Goal: Information Seeking & Learning: Learn about a topic

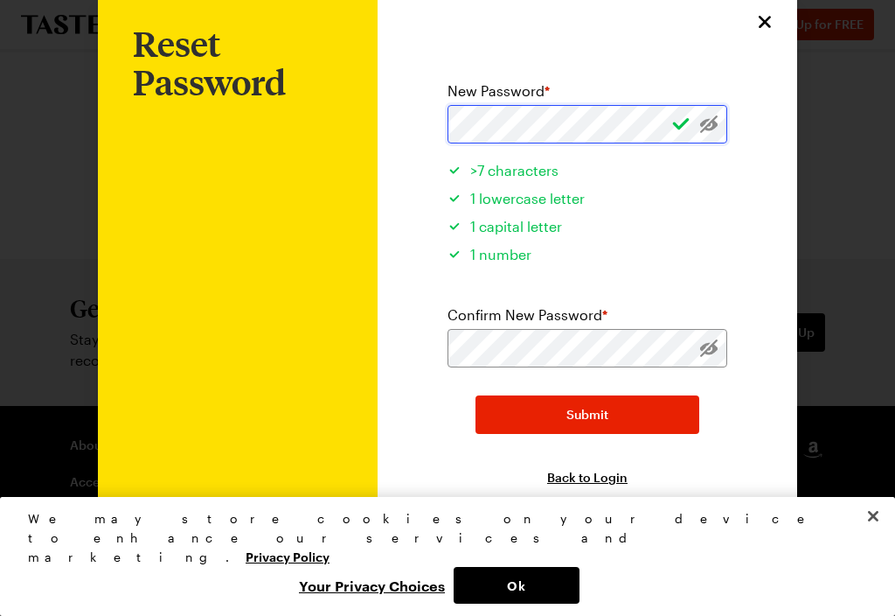
scroll to position [39, 0]
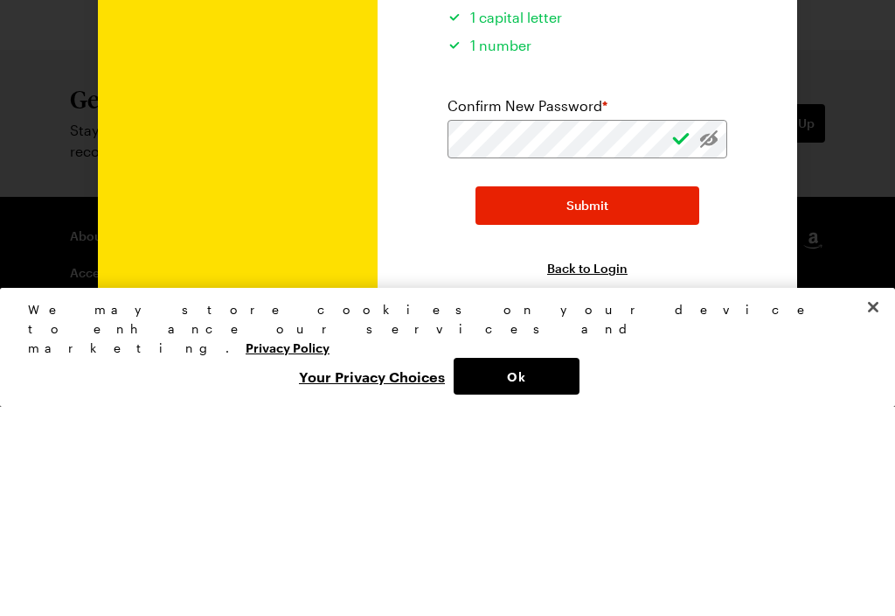
click at [638, 395] on button "Submit" at bounding box center [588, 414] width 224 height 38
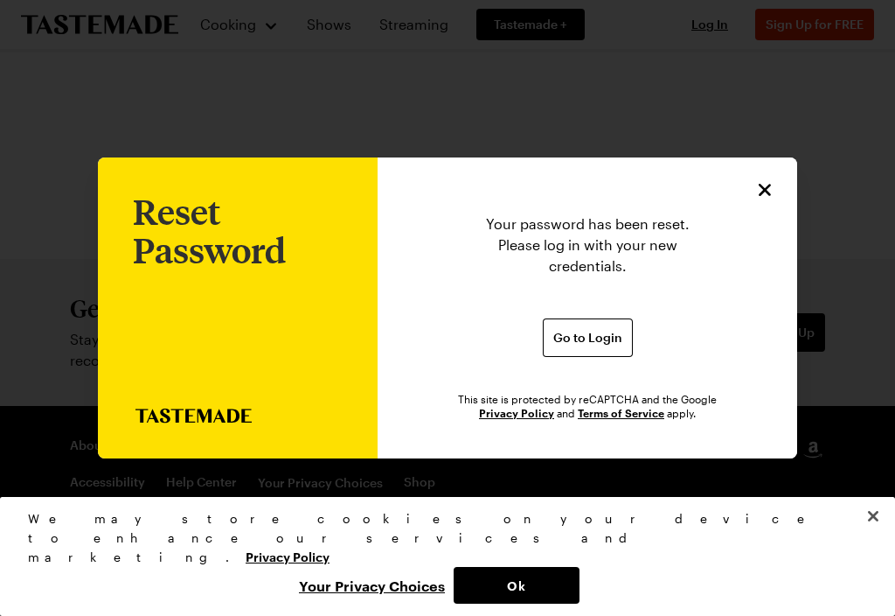
scroll to position [0, 0]
click at [589, 329] on span "Go to Login" at bounding box center [588, 337] width 69 height 17
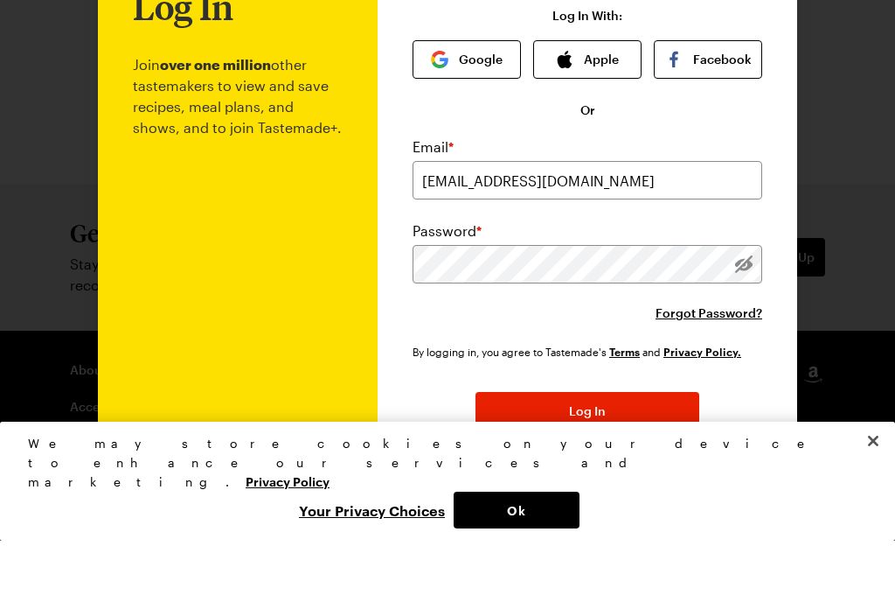
click at [330, 547] on link "Privacy Policy" at bounding box center [288, 555] width 84 height 17
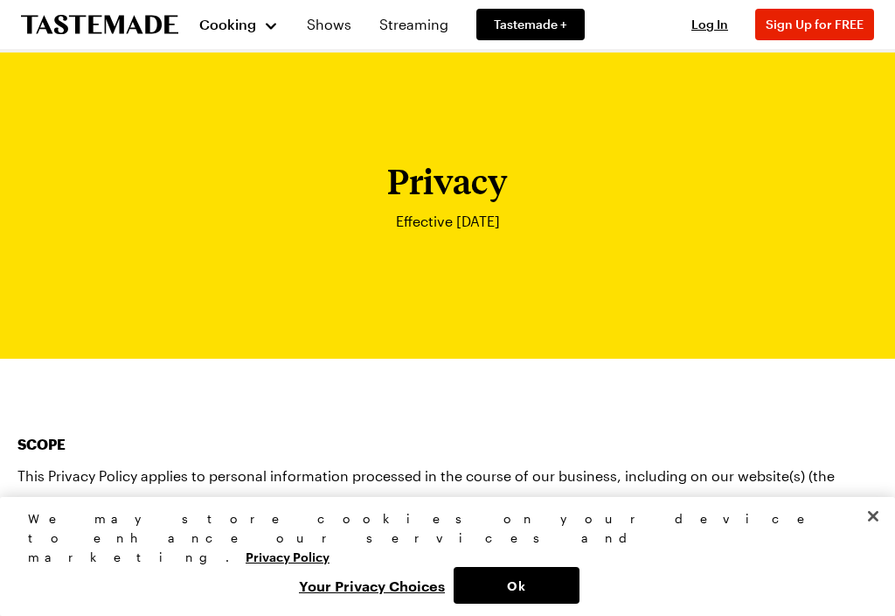
click at [230, 27] on span "Cooking" at bounding box center [227, 24] width 57 height 17
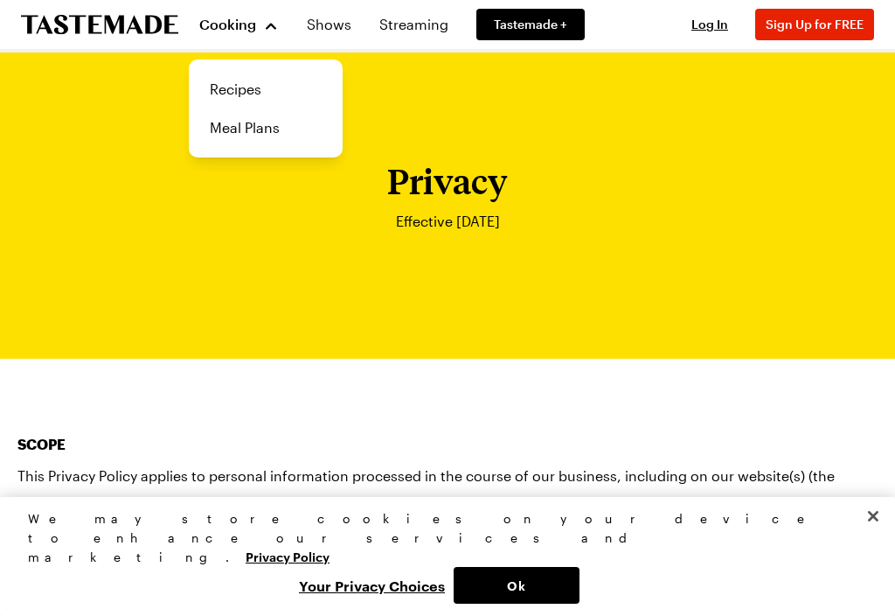
click at [242, 89] on link "Recipes" at bounding box center [265, 89] width 133 height 38
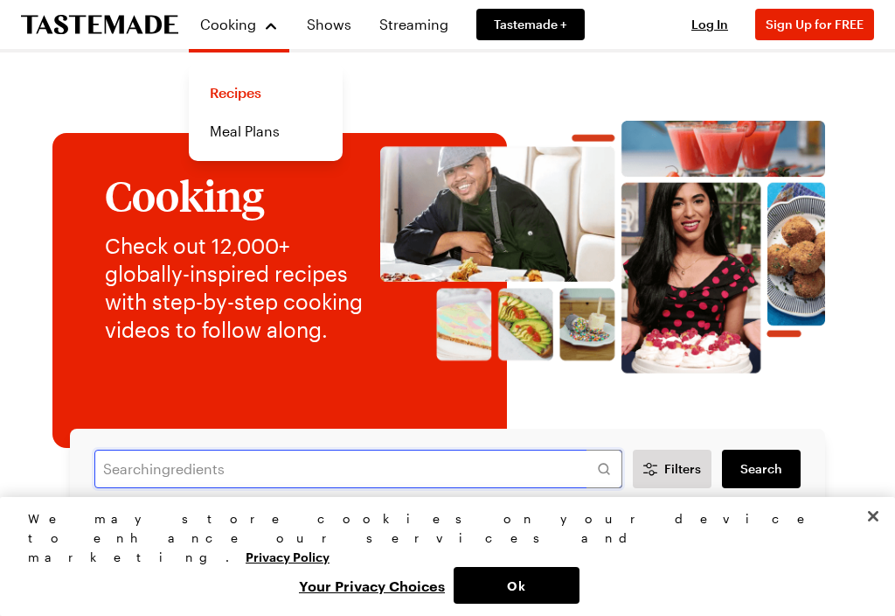
click at [491, 467] on input "text" at bounding box center [358, 468] width 528 height 38
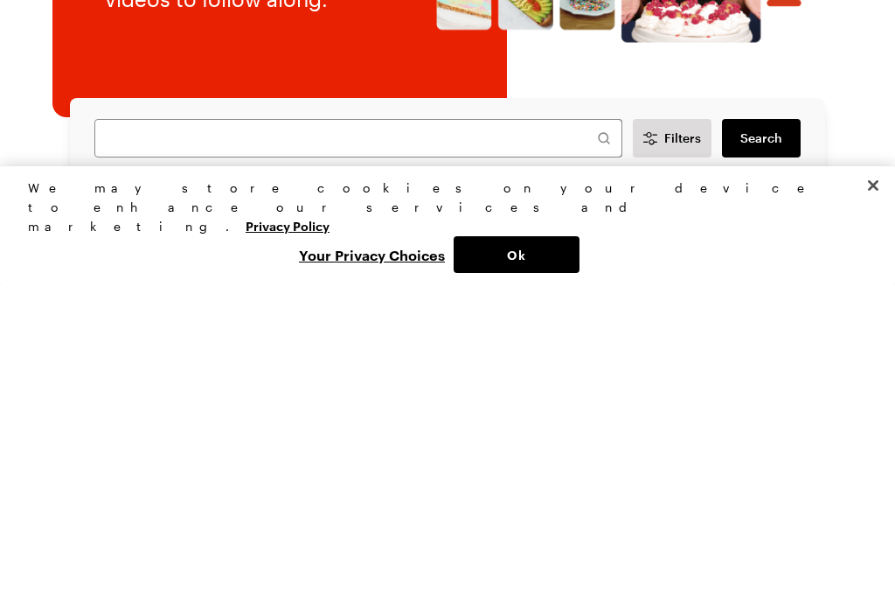
click at [541, 567] on button "Ok" at bounding box center [517, 585] width 126 height 37
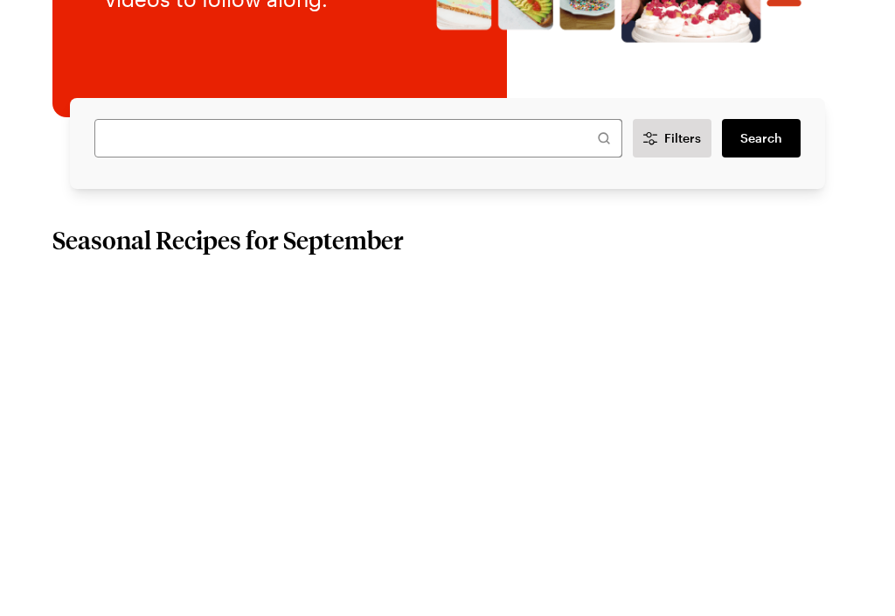
scroll to position [331, 0]
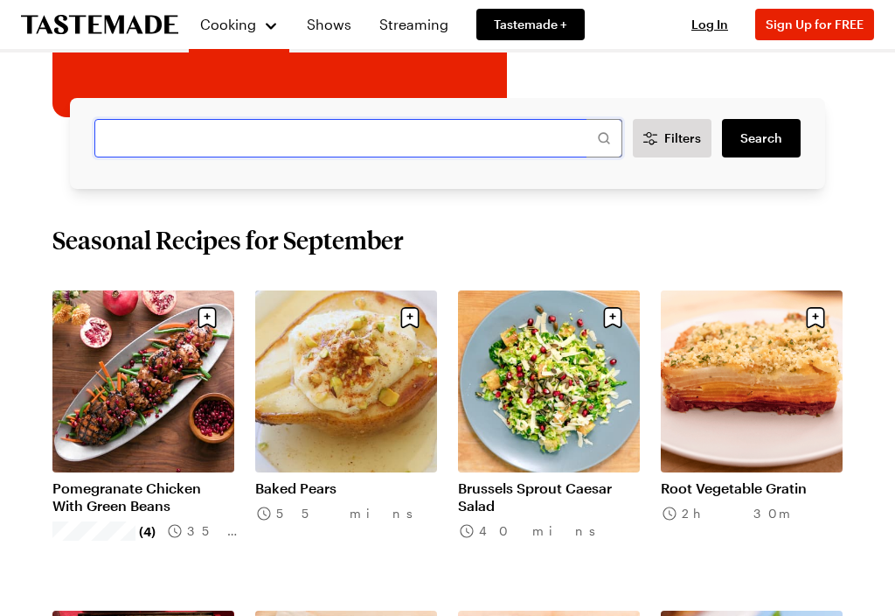
click at [408, 144] on input "text" at bounding box center [358, 138] width 528 height 38
type input "Chicken pot pie"
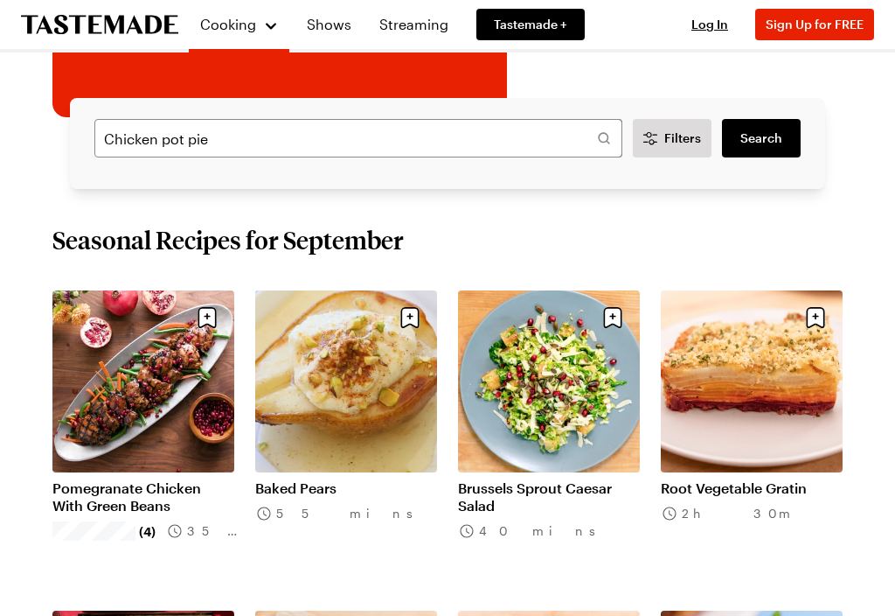
click at [772, 148] on link "Search" at bounding box center [761, 138] width 79 height 38
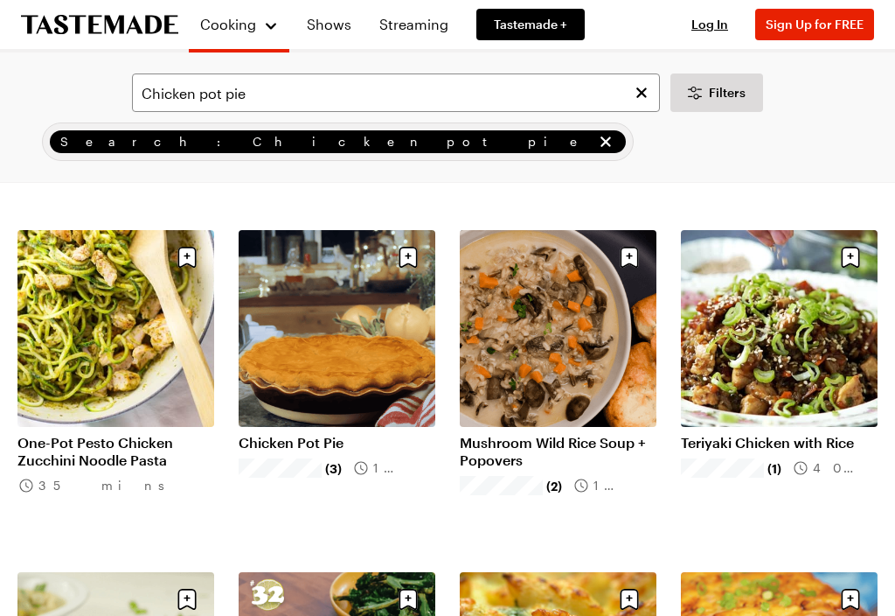
scroll to position [758, 0]
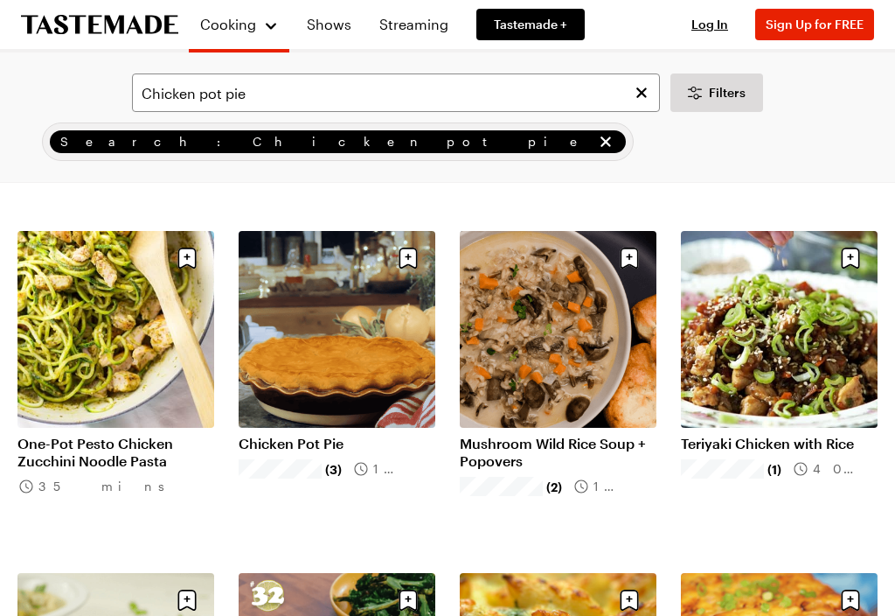
click at [356, 435] on link "Chicken Pot Pie" at bounding box center [337, 443] width 197 height 17
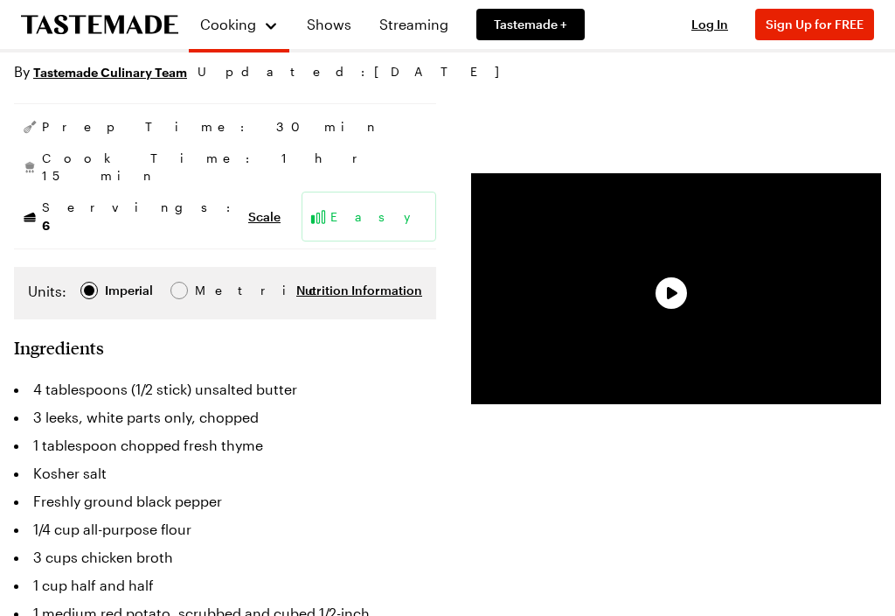
scroll to position [289, 0]
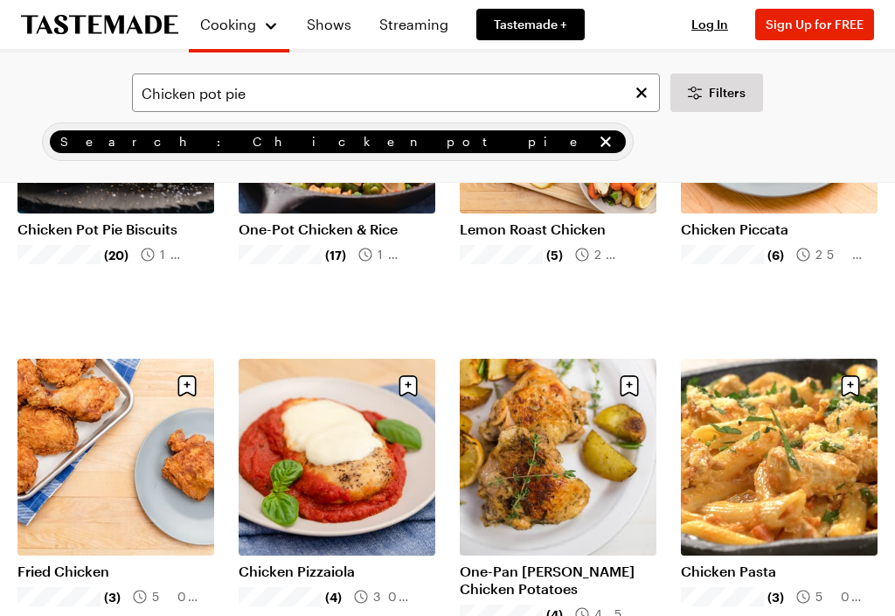
scroll to position [758, 0]
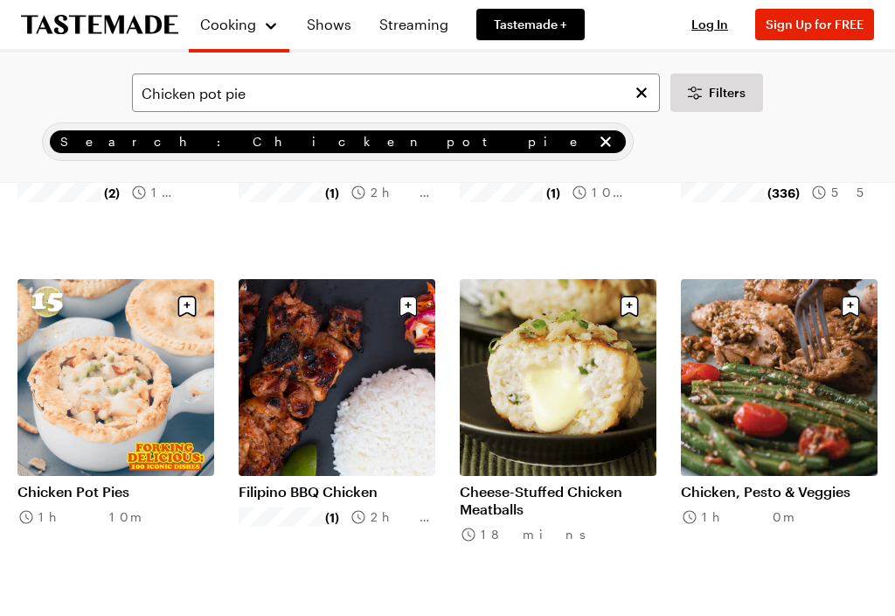
scroll to position [1867, 0]
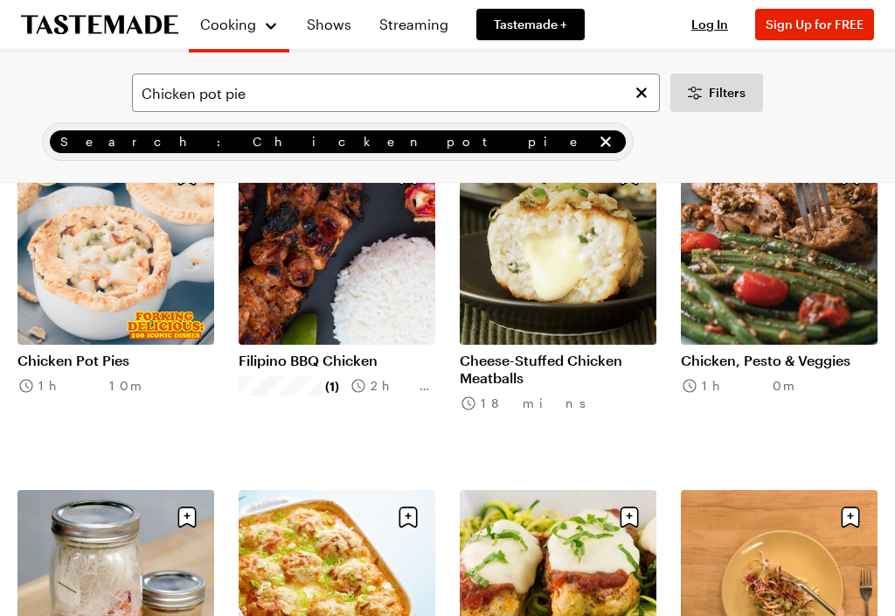
click at [126, 352] on link "Chicken Pot Pies" at bounding box center [115, 360] width 197 height 17
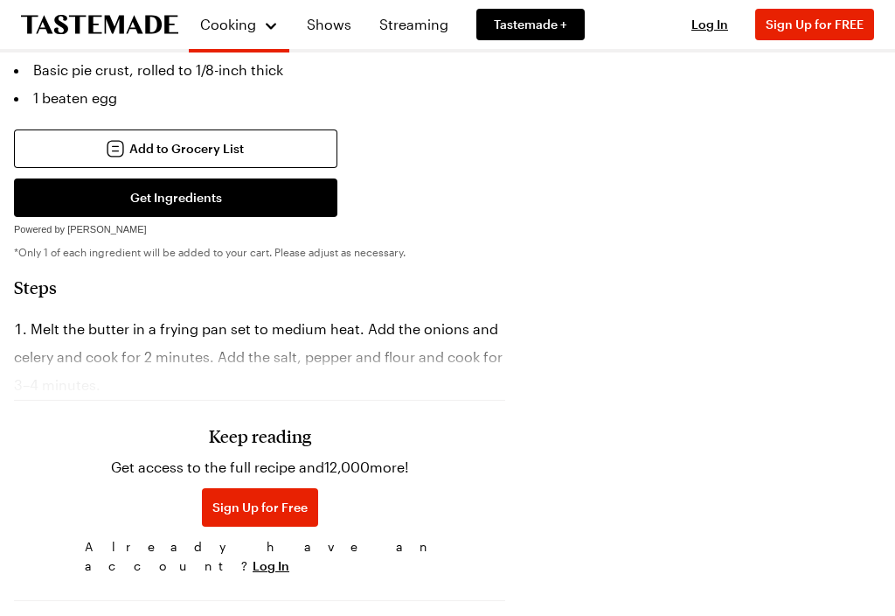
scroll to position [944, 0]
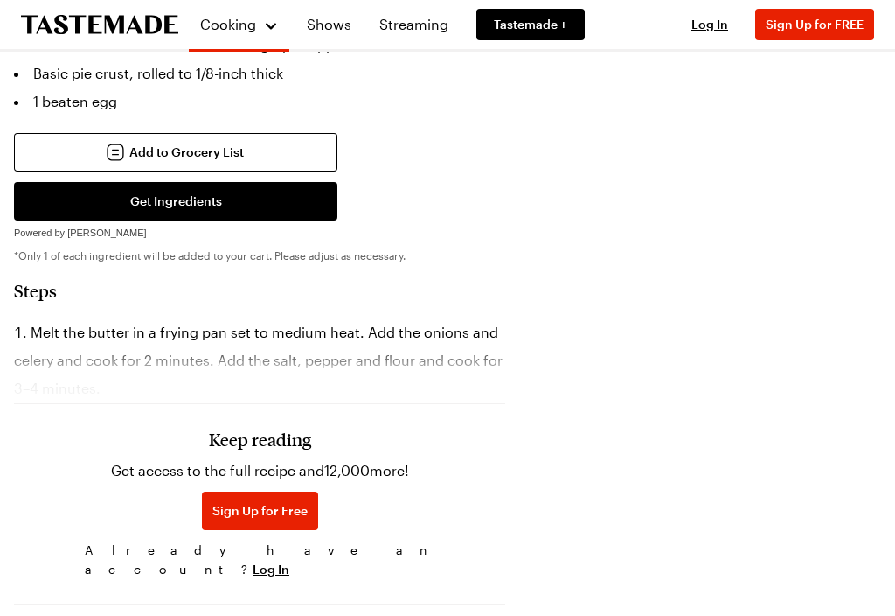
click at [289, 561] on span "Log In" at bounding box center [271, 569] width 37 height 17
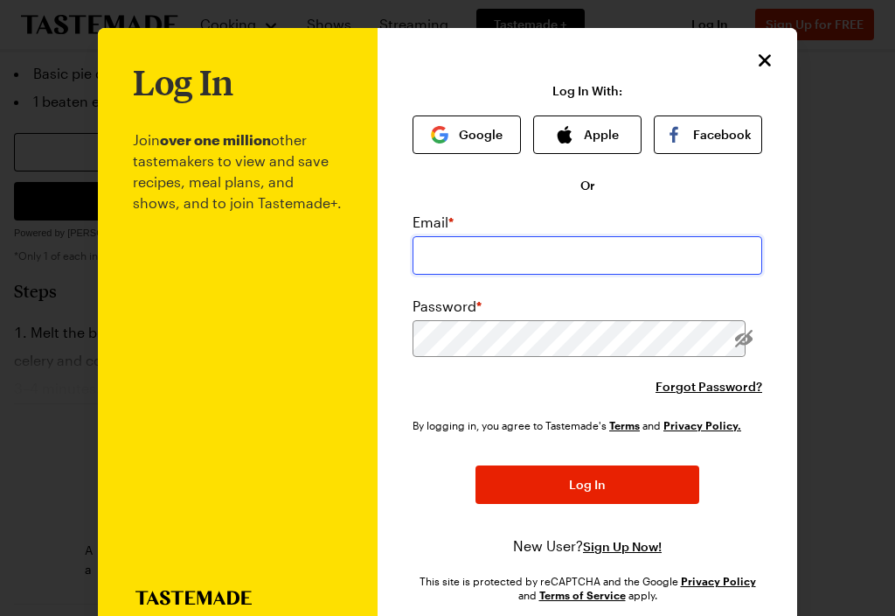
click at [543, 252] on input "email" at bounding box center [588, 255] width 350 height 38
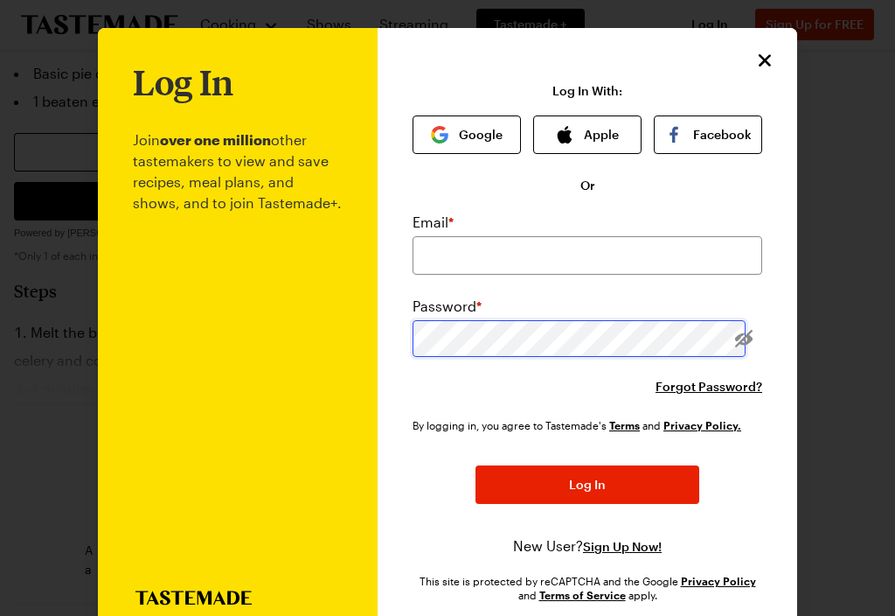
scroll to position [944, 0]
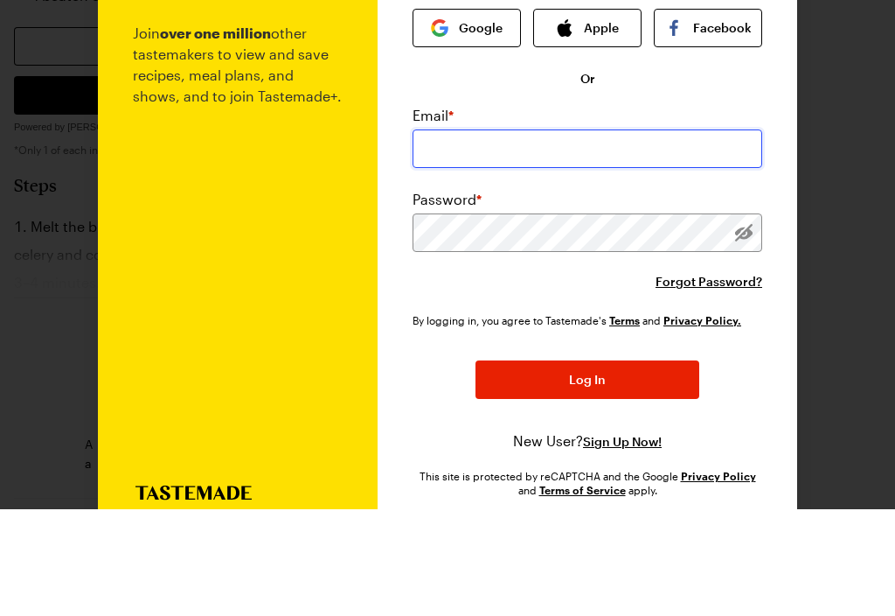
click at [625, 236] on input "email" at bounding box center [588, 255] width 350 height 38
type input "kbielawa2@gmail.com"
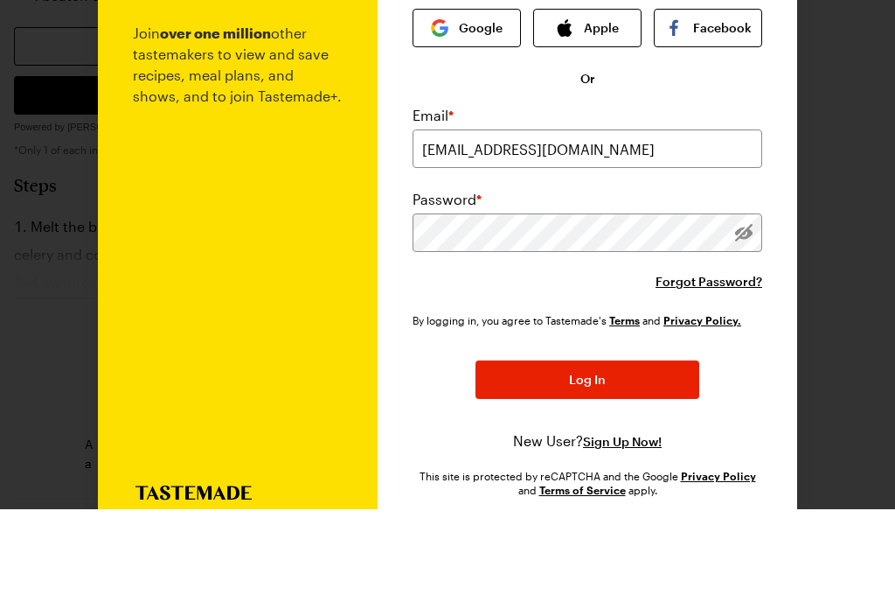
scroll to position [1051, 0]
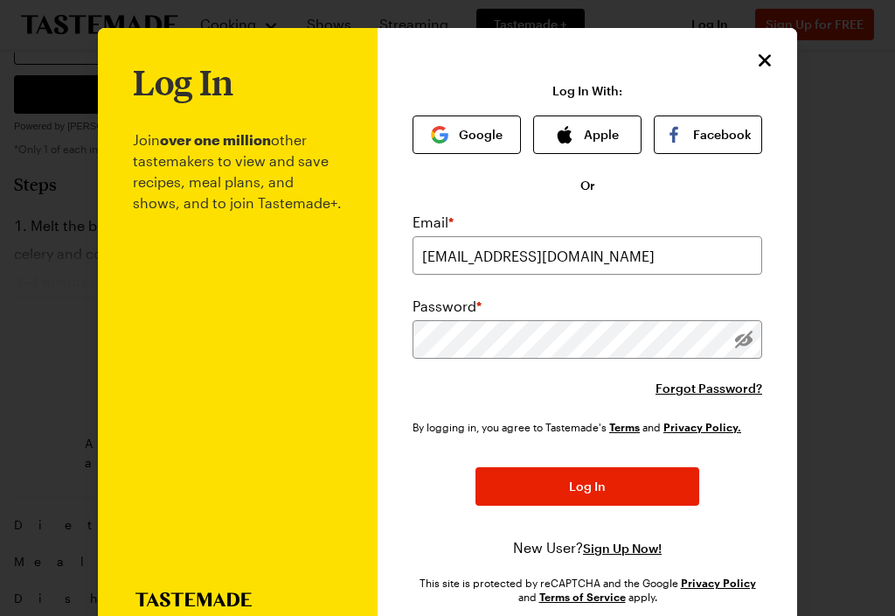
click at [648, 486] on button "Log In" at bounding box center [588, 486] width 224 height 38
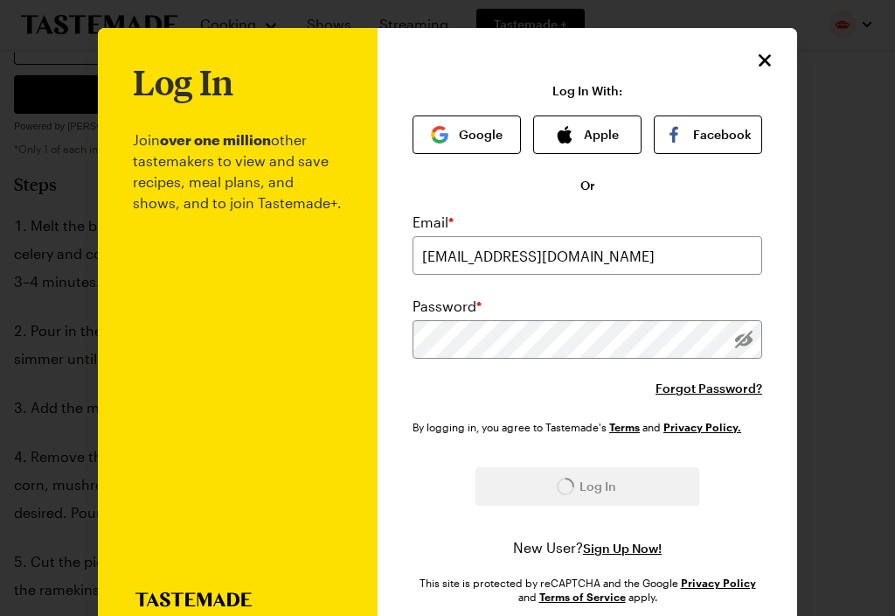
scroll to position [944, 0]
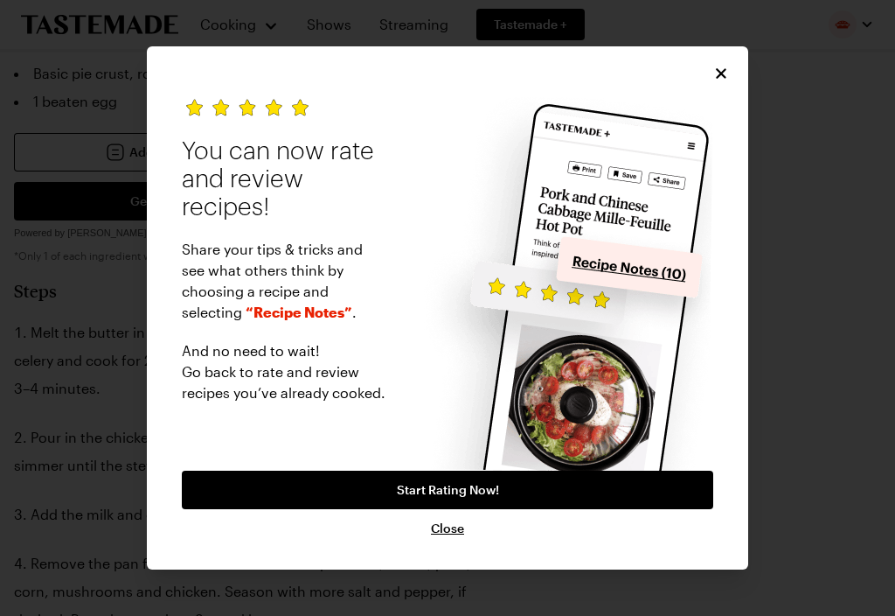
click at [728, 79] on icon "Close" at bounding box center [721, 73] width 17 height 17
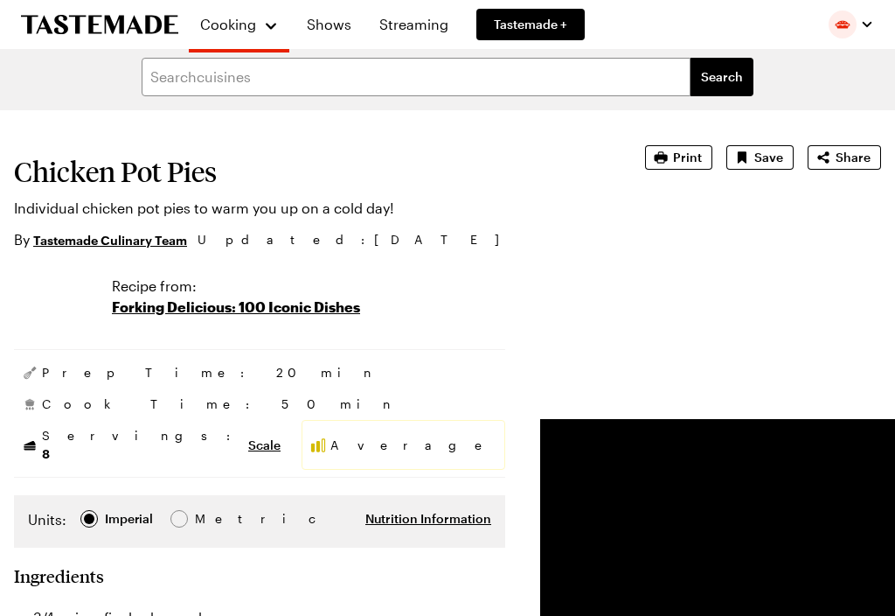
scroll to position [21, 0]
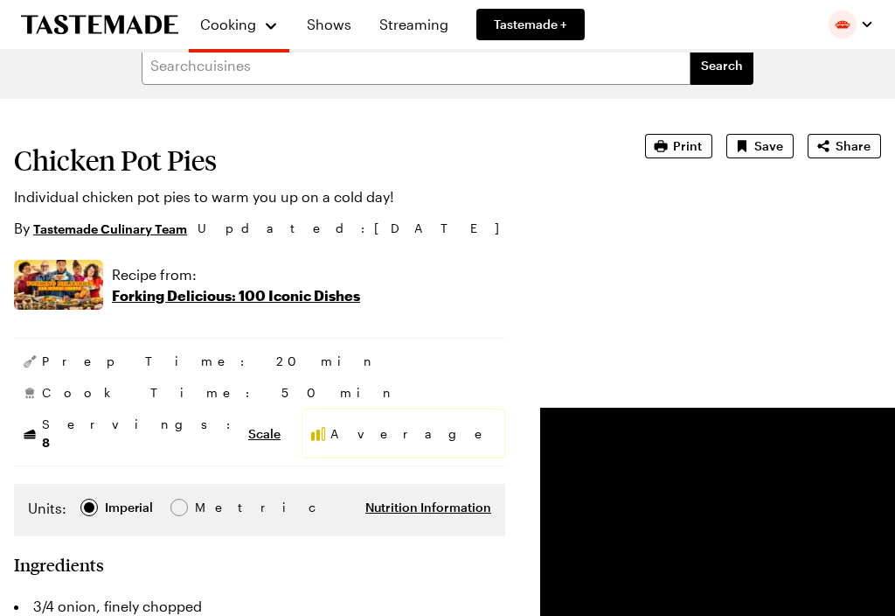
type textarea "x"
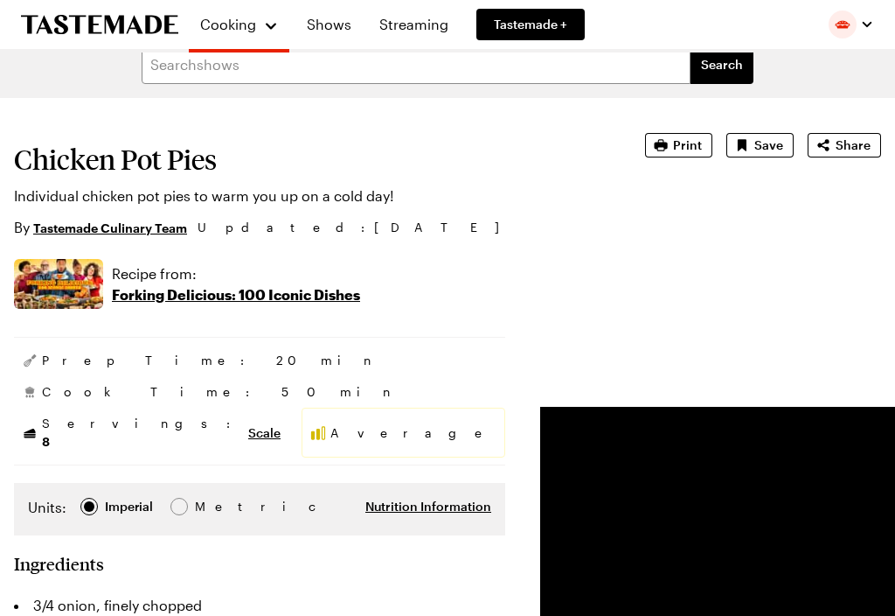
click at [686, 149] on span "Print" at bounding box center [687, 144] width 29 height 17
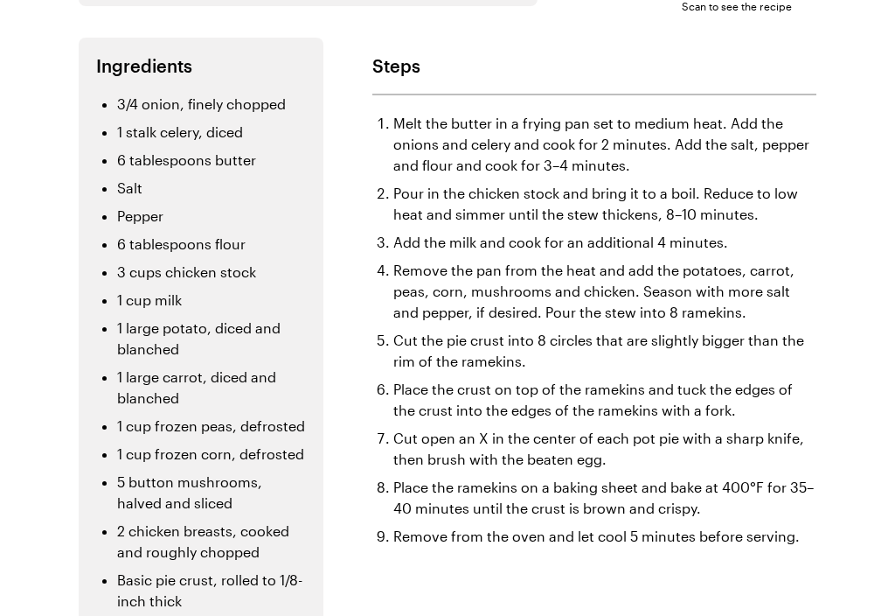
scroll to position [296, 0]
